Goal: Find specific page/section: Find specific page/section

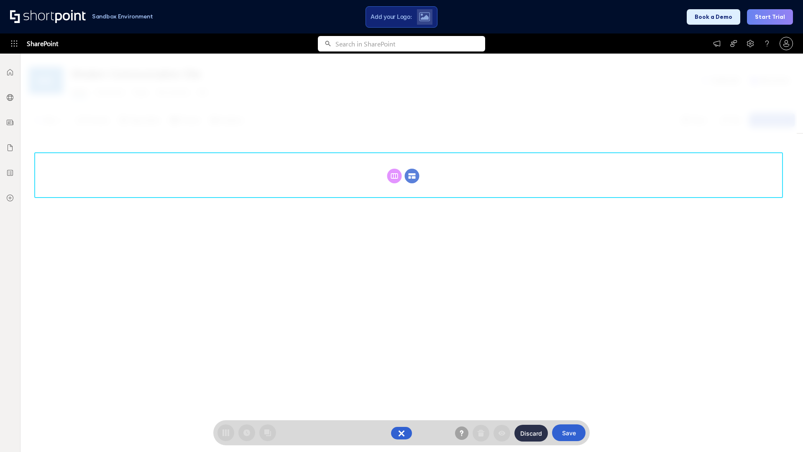
scroll to position [115, 0]
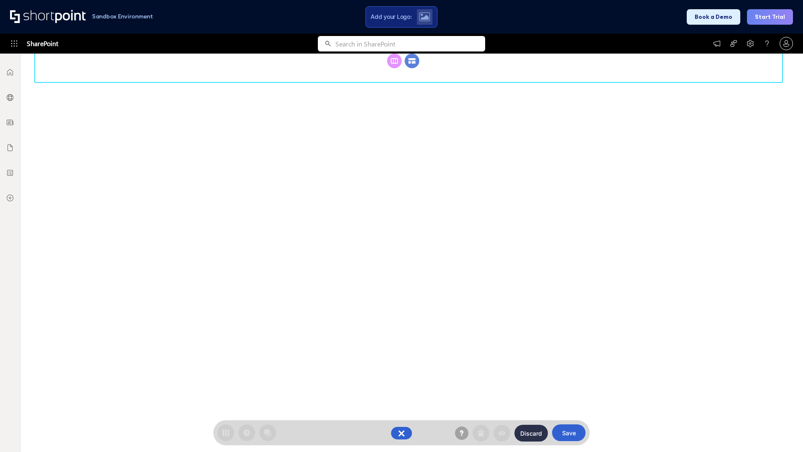
click at [412, 61] on circle at bounding box center [412, 61] width 15 height 15
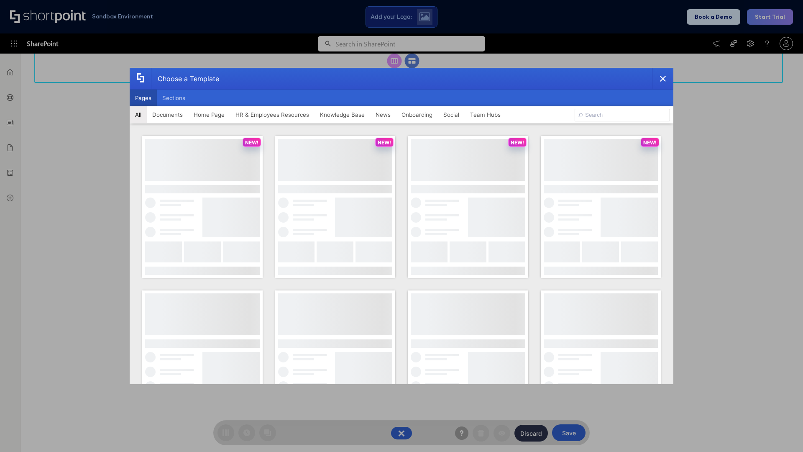
click at [143, 98] on button "Pages" at bounding box center [143, 98] width 27 height 17
type input "Onboarding 1"
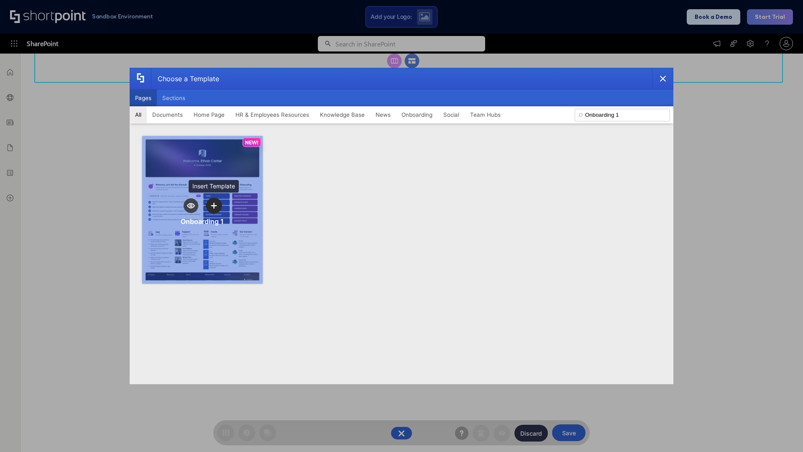
click at [214, 205] on icon "template selector" at bounding box center [214, 206] width 6 height 6
